Goal: Find specific page/section: Find specific page/section

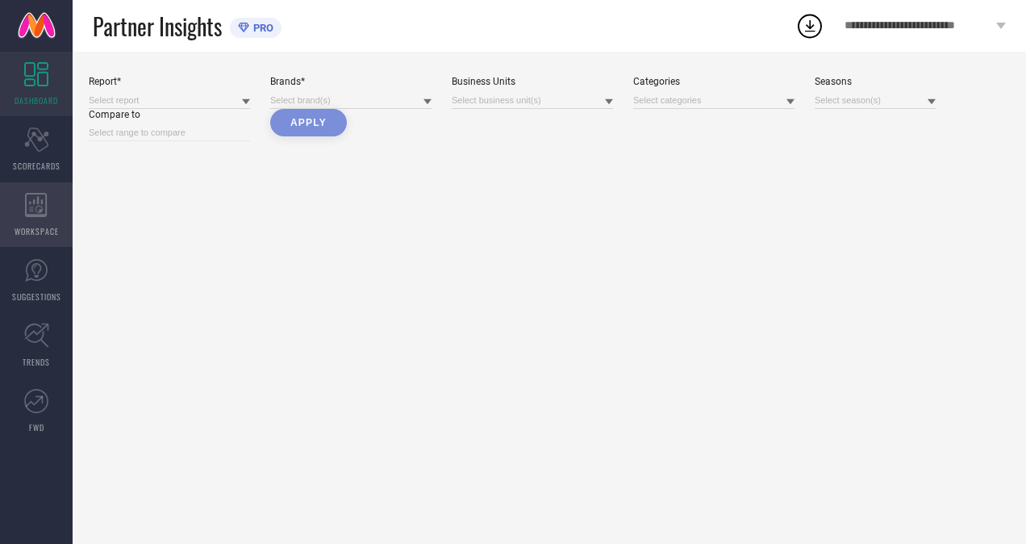
drag, startPoint x: 0, startPoint y: 0, endPoint x: 42, endPoint y: 228, distance: 231.4
click at [42, 228] on span "WORKSPACE" at bounding box center [37, 231] width 44 height 12
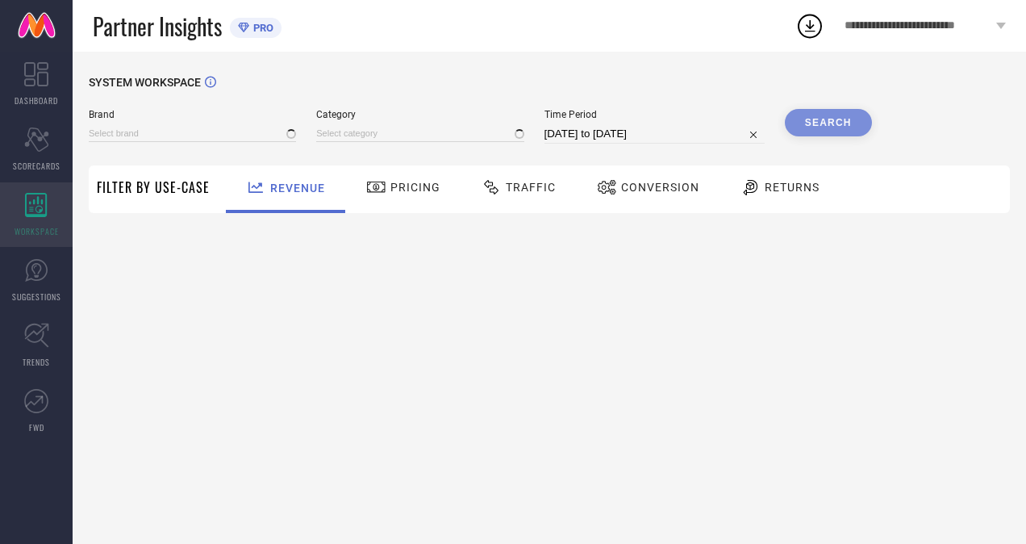
type input "H&M"
type input "All"
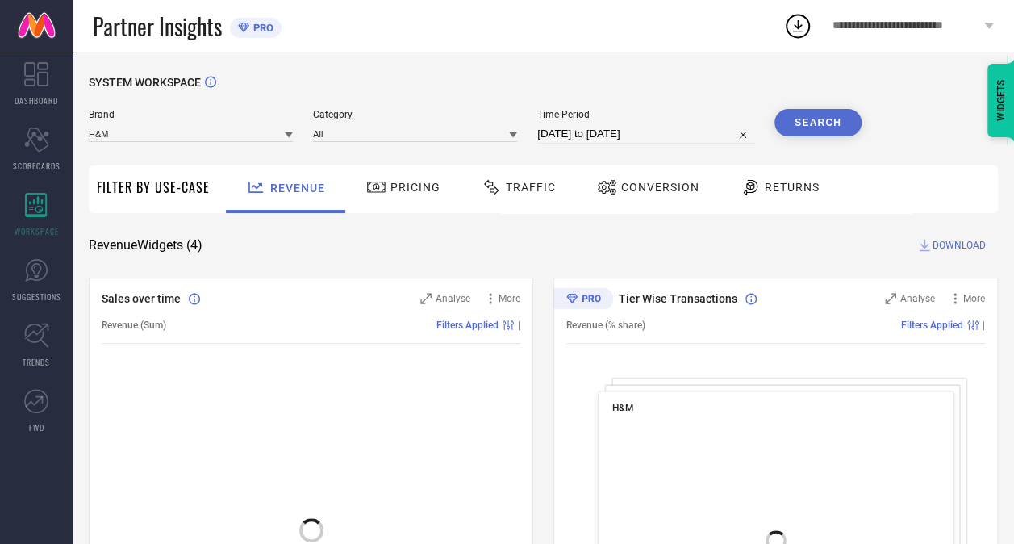
click at [571, 135] on input "[DATE] to [DATE]" at bounding box center [645, 133] width 217 height 19
select select "7"
select select "2025"
select select "8"
select select "2025"
